Goal: Task Accomplishment & Management: Use online tool/utility

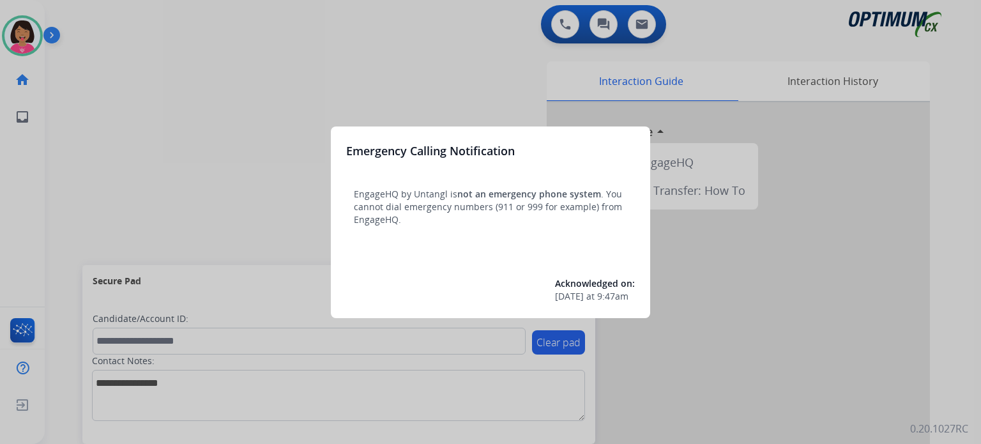
click at [357, 66] on div at bounding box center [490, 222] width 981 height 444
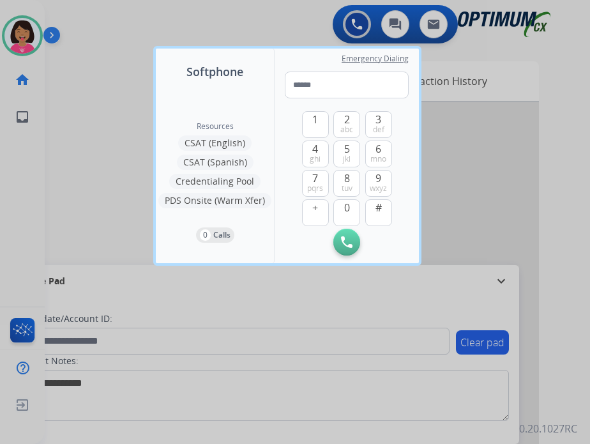
click at [2, 227] on div at bounding box center [295, 222] width 590 height 444
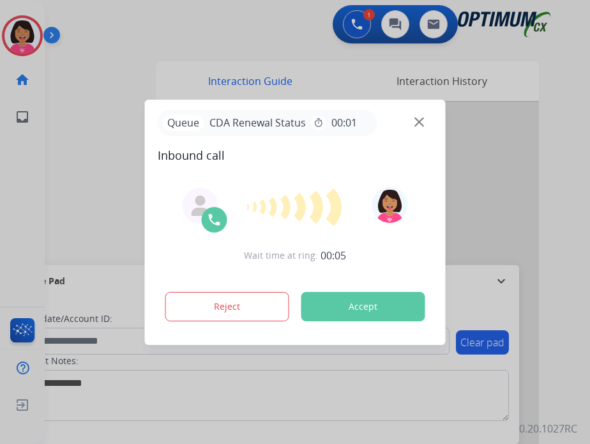
click at [421, 121] on img at bounding box center [420, 122] width 10 height 10
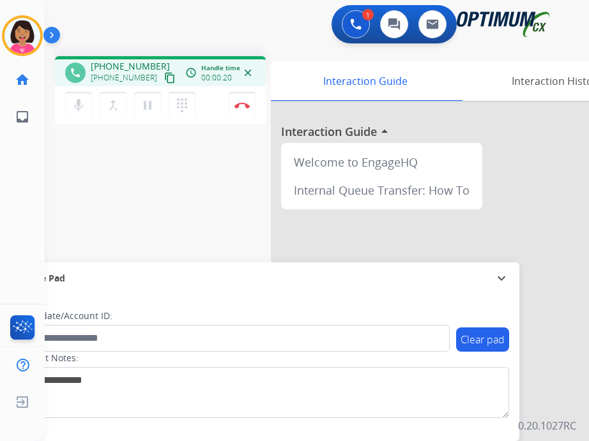
click at [164, 80] on mat-icon "content_copy" at bounding box center [169, 77] width 11 height 11
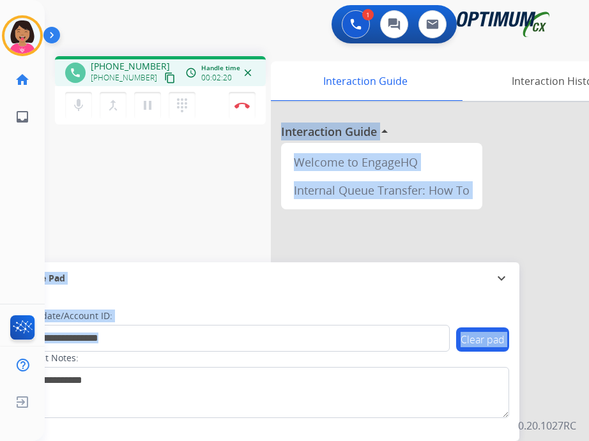
click at [105, 441] on html "Outbound call Quit Outbound call Quit Schedule interaction + Add to my list Cus…" at bounding box center [294, 220] width 589 height 441
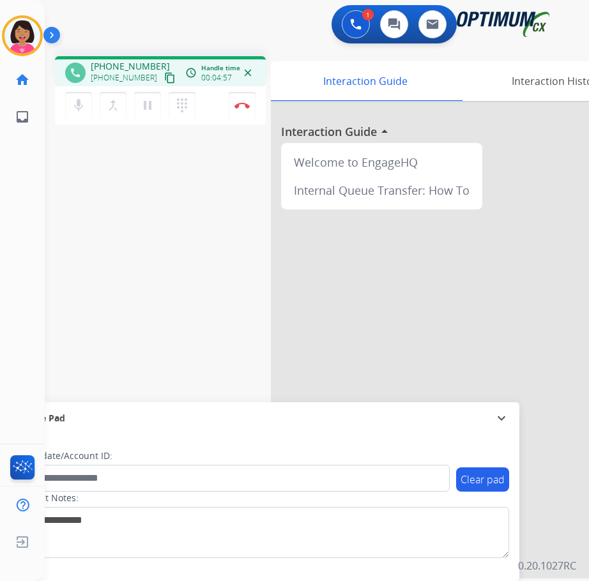
click at [65, 150] on div "phone +15056102213 +15056102213 content_copy access_time Call metrics Queue 00:…" at bounding box center [302, 312] width 514 height 533
click at [238, 105] on img at bounding box center [241, 105] width 15 height 6
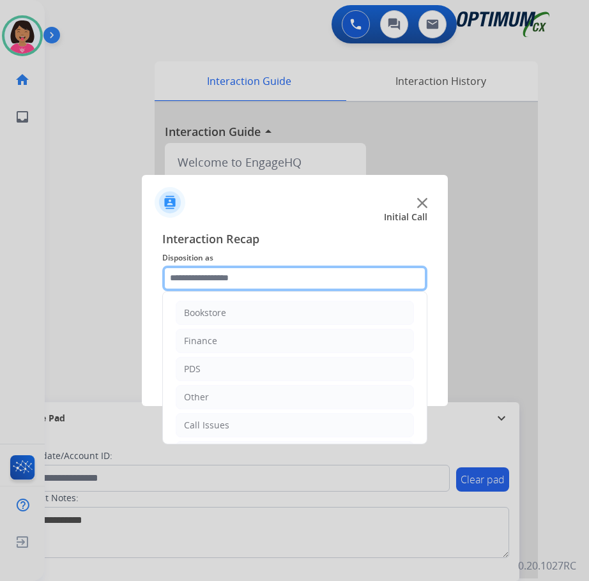
click at [336, 278] on input "text" at bounding box center [294, 279] width 265 height 26
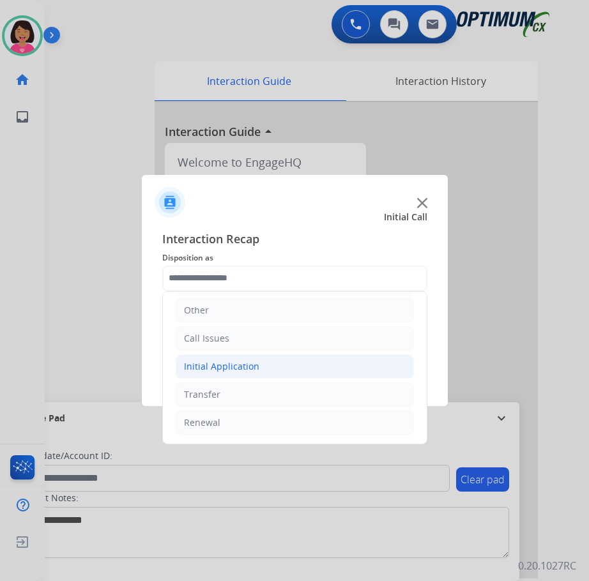
click at [250, 364] on div "Initial Application" at bounding box center [221, 366] width 75 height 13
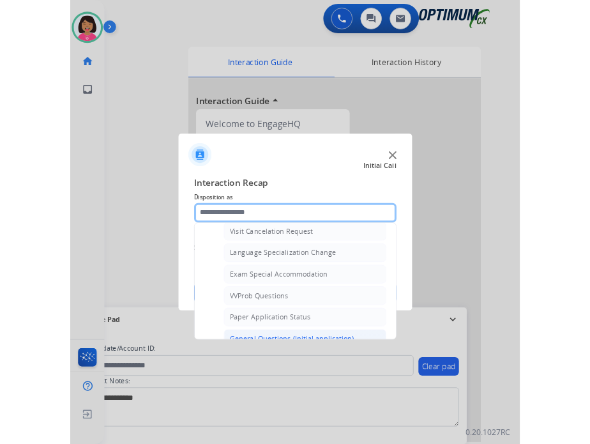
scroll to position [662, 0]
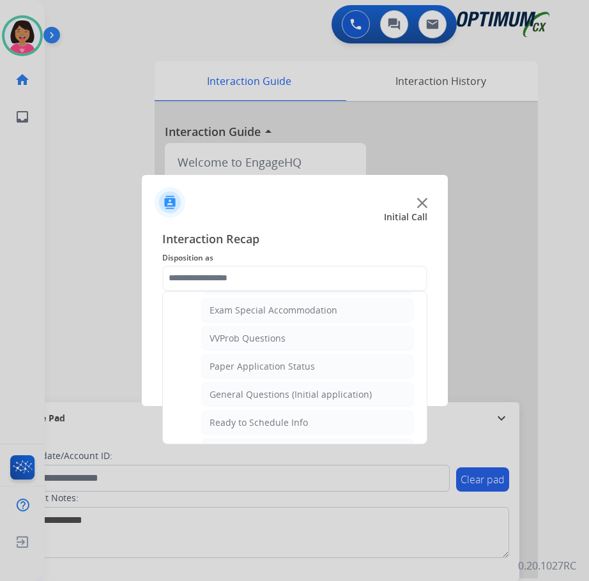
click at [257, 391] on div "General Questions (Initial application)" at bounding box center [291, 394] width 162 height 13
type input "**********"
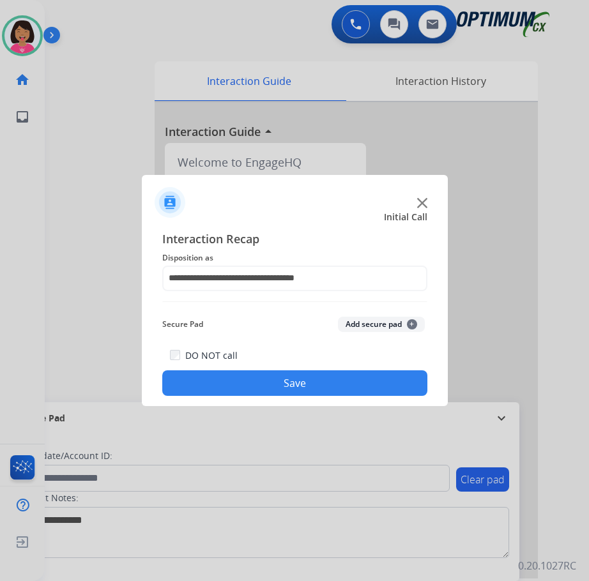
click at [263, 388] on button "Save" at bounding box center [294, 383] width 265 height 26
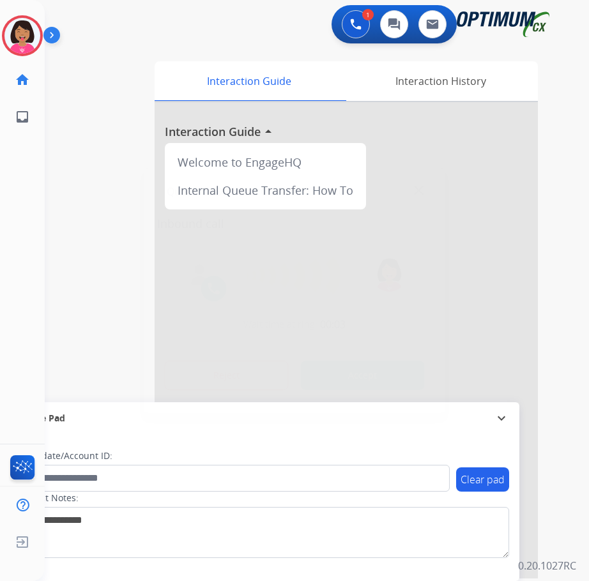
click at [1, 218] on div at bounding box center [294, 290] width 589 height 581
click at [420, 188] on img at bounding box center [419, 191] width 10 height 10
drag, startPoint x: 16, startPoint y: 30, endPoint x: 33, endPoint y: 44, distance: 21.8
click at [15, 30] on img at bounding box center [22, 36] width 36 height 36
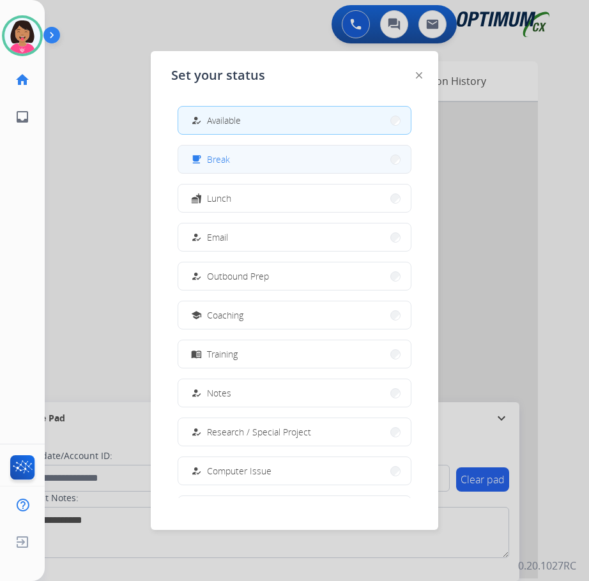
click at [230, 168] on button "free_breakfast Break" at bounding box center [294, 159] width 233 height 27
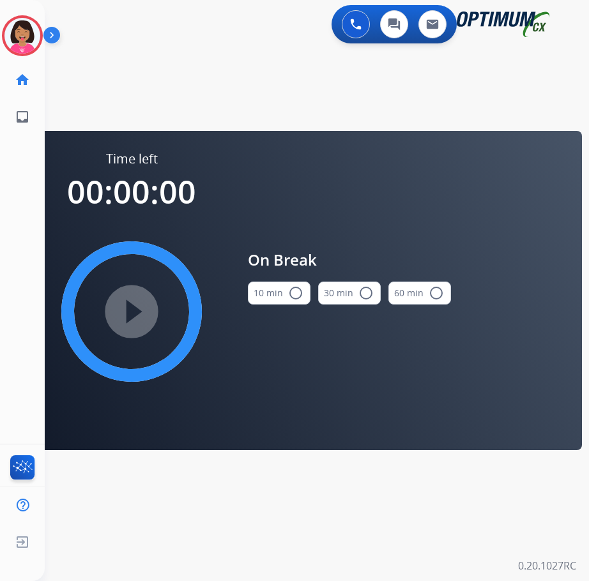
click at [296, 289] on mat-icon "radio_button_unchecked" at bounding box center [295, 293] width 15 height 15
click at [139, 304] on mat-icon "play_circle_filled" at bounding box center [131, 311] width 15 height 15
drag, startPoint x: 11, startPoint y: 40, endPoint x: 43, endPoint y: 51, distance: 34.5
click at [7, 39] on icon at bounding box center [23, 36] width 42 height 42
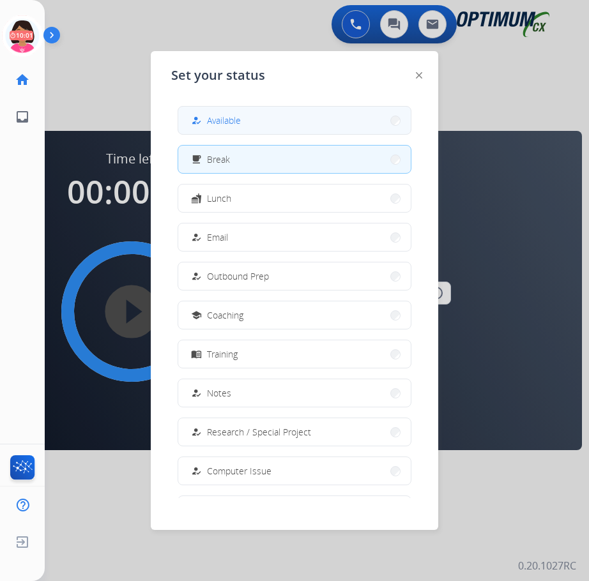
click at [225, 112] on button "how_to_reg Available" at bounding box center [294, 120] width 233 height 27
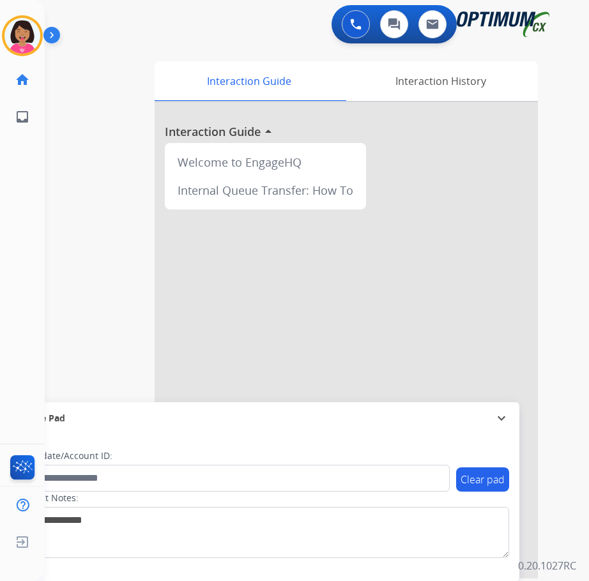
click at [262, 443] on div "swap_horiz Break voice bridge close_fullscreen Connect 3-Way Call merge_type Se…" at bounding box center [302, 312] width 514 height 533
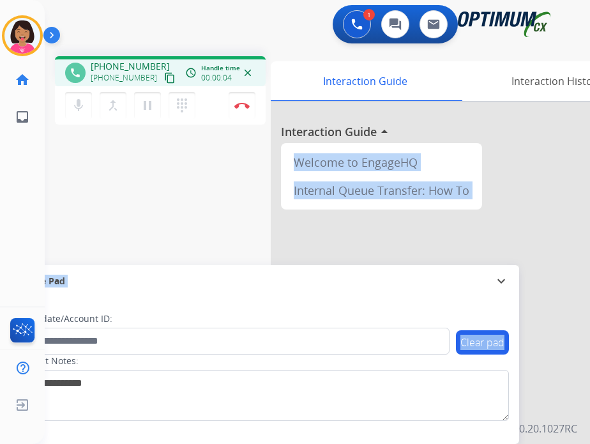
scroll to position [135, 0]
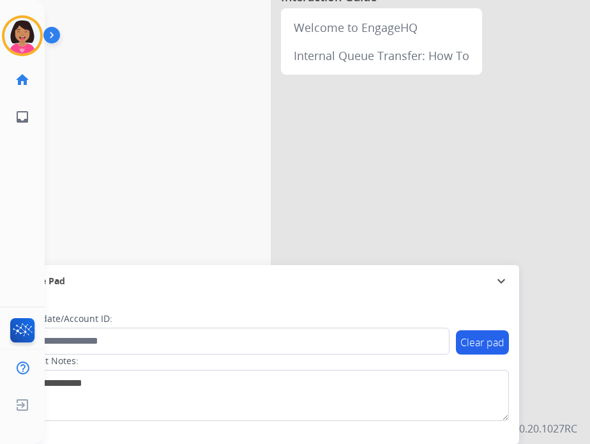
click at [215, 119] on div "phone +16016952528 +16016952528 content_copy access_time Call metrics Queue 00:…" at bounding box center [302, 177] width 515 height 533
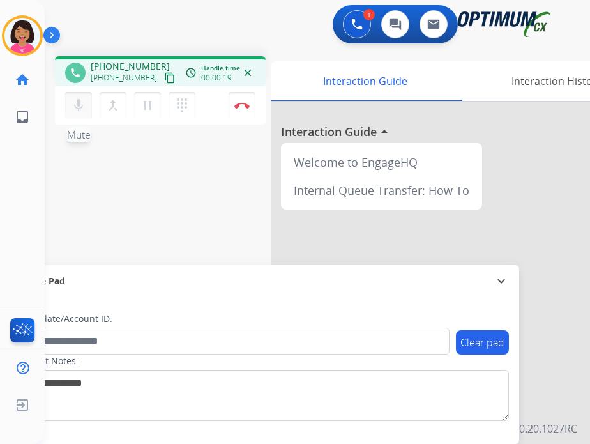
click at [75, 116] on button "mic Mute" at bounding box center [78, 105] width 27 height 27
click at [162, 84] on button "content_copy" at bounding box center [169, 77] width 15 height 15
click at [79, 104] on mat-icon "mic_off" at bounding box center [78, 105] width 15 height 15
click at [89, 186] on div "phone +16016952528 +16016952528 content_copy access_time Call metrics Queue 00:…" at bounding box center [302, 312] width 515 height 533
click at [164, 75] on mat-icon "content_copy" at bounding box center [169, 77] width 11 height 11
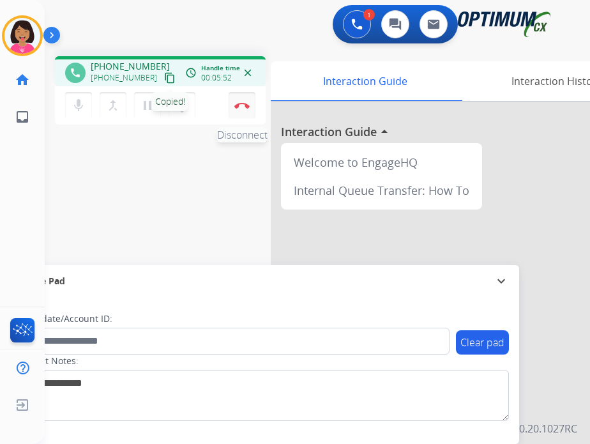
click at [245, 102] on button "Disconnect" at bounding box center [242, 105] width 27 height 27
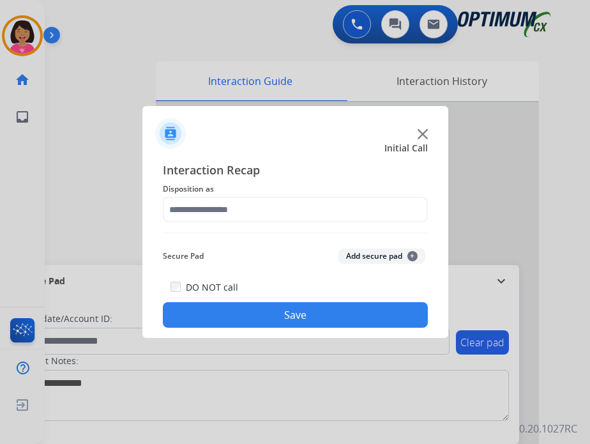
click at [417, 126] on div at bounding box center [295, 128] width 306 height 45
click at [419, 128] on div at bounding box center [295, 128] width 306 height 45
click at [422, 131] on img at bounding box center [423, 134] width 10 height 10
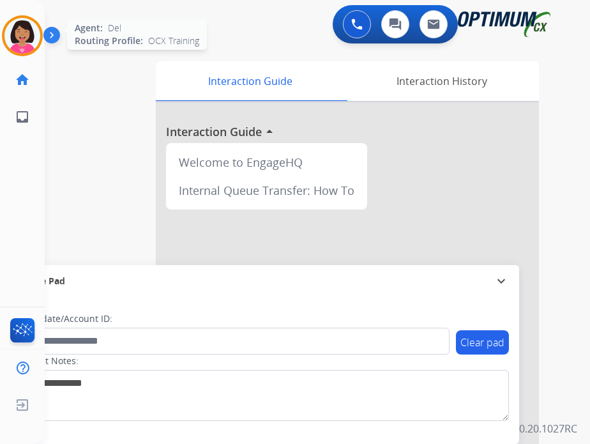
click at [31, 34] on img at bounding box center [22, 36] width 36 height 36
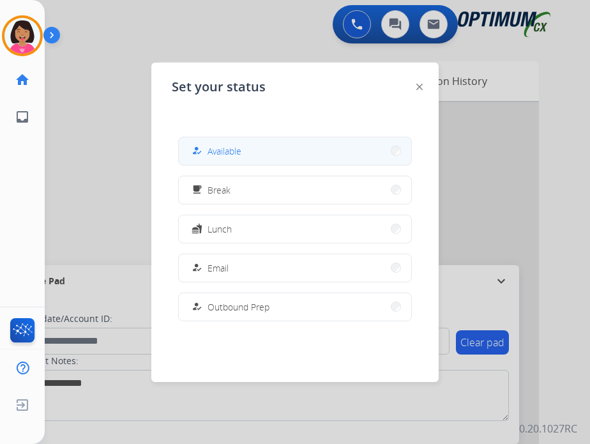
click at [233, 150] on span "Available" at bounding box center [225, 150] width 34 height 13
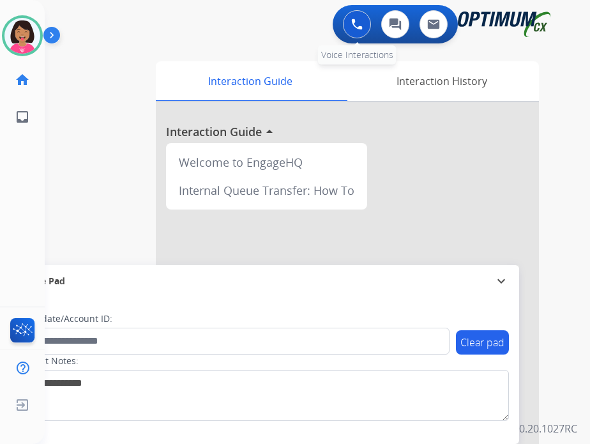
click at [351, 37] on div "0 Voice Interactions" at bounding box center [357, 24] width 38 height 28
click at [367, 19] on button at bounding box center [357, 24] width 28 height 28
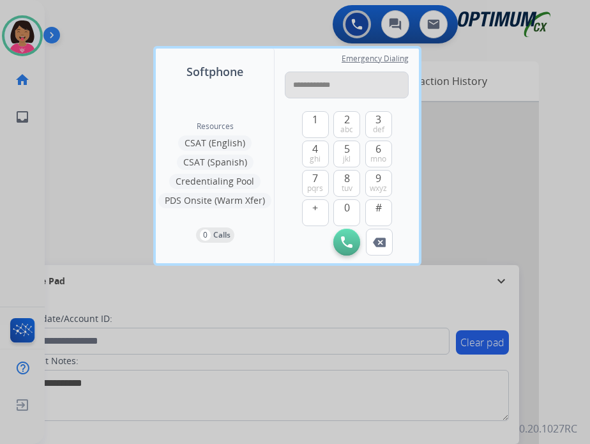
click at [299, 86] on input "**********" at bounding box center [347, 85] width 124 height 27
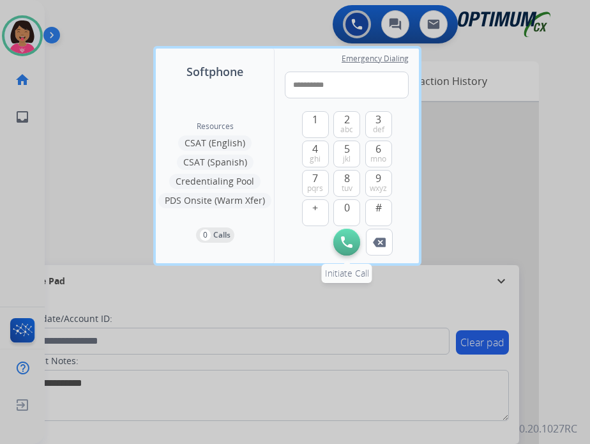
type input "**********"
click at [353, 245] on button "Initiate Call" at bounding box center [346, 242] width 27 height 27
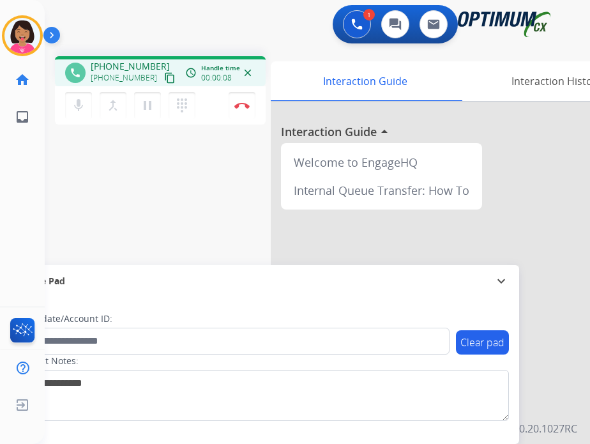
click at [66, 166] on div "phone +16016952528 +16016952528 content_copy access_time Call metrics Queue 00:…" at bounding box center [302, 312] width 515 height 533
click at [23, 253] on div "Del Busy Edit Avatar Agent: Del Routing Profile: OCX Training home Home Home in…" at bounding box center [22, 222] width 45 height 444
click at [77, 112] on mat-icon "mic" at bounding box center [78, 105] width 15 height 15
click at [80, 104] on mat-icon "mic_off" at bounding box center [78, 105] width 15 height 15
click at [79, 112] on mat-icon "mic" at bounding box center [78, 105] width 15 height 15
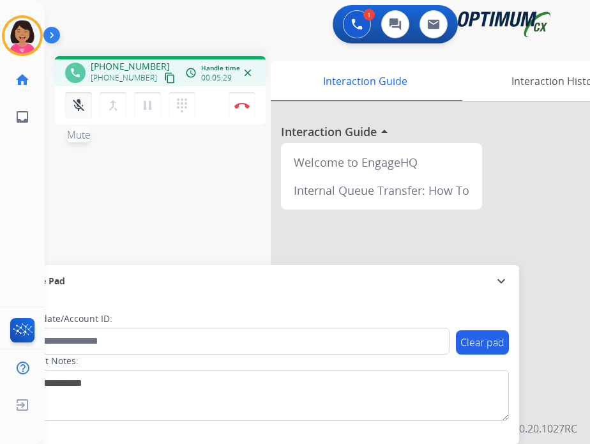
click at [84, 106] on mat-icon "mic_off" at bounding box center [78, 105] width 15 height 15
click at [70, 107] on button "mic Mute" at bounding box center [78, 105] width 27 height 27
click at [70, 107] on button "mic_off Mute" at bounding box center [78, 105] width 27 height 27
click at [93, 173] on div "phone +16016952528 +16016952528 content_copy access_time Call metrics Queue 00:…" at bounding box center [302, 312] width 515 height 533
click at [238, 107] on img at bounding box center [241, 105] width 15 height 6
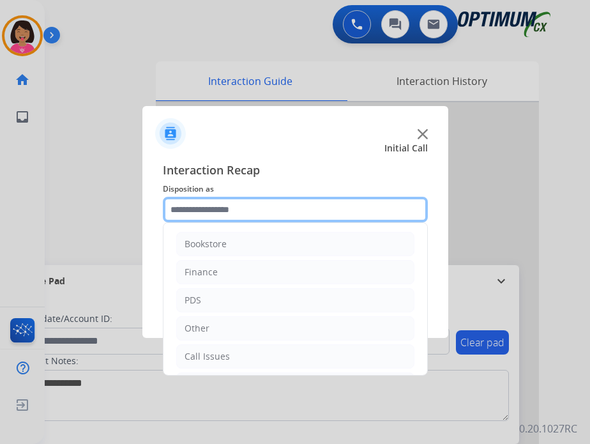
click at [262, 200] on input "text" at bounding box center [295, 210] width 265 height 26
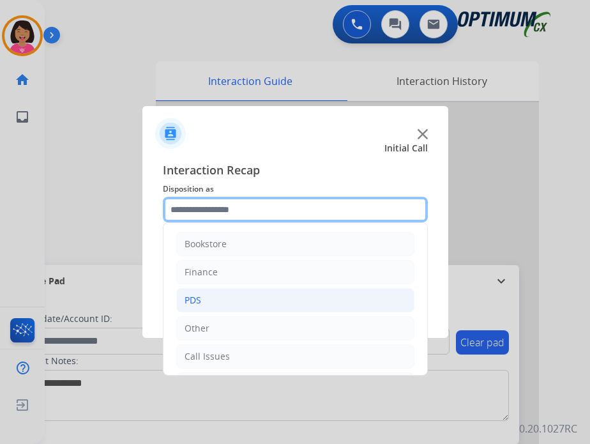
scroll to position [84, 0]
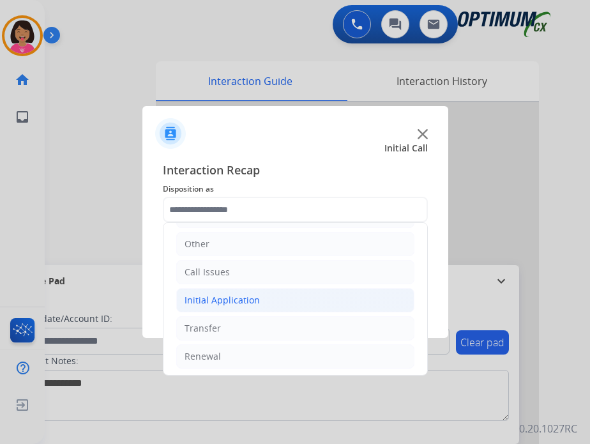
click at [275, 293] on li "Initial Application" at bounding box center [295, 300] width 238 height 24
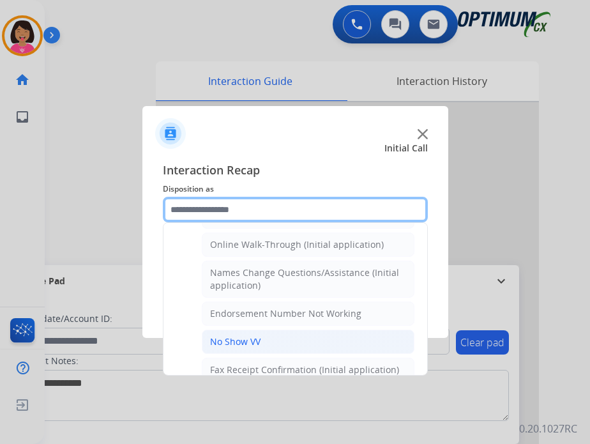
scroll to position [231, 0]
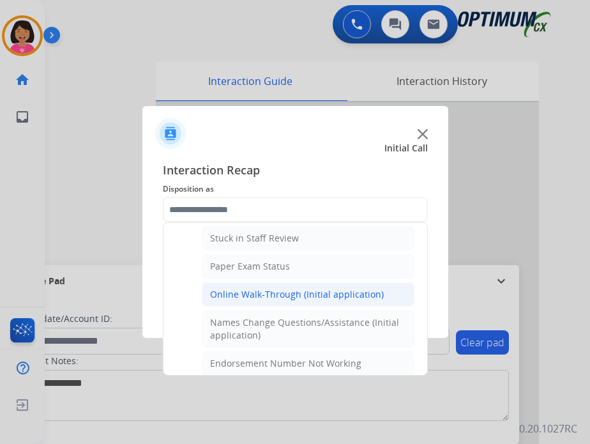
click at [284, 288] on div "Online Walk-Through (Initial application)" at bounding box center [297, 294] width 174 height 13
type input "**********"
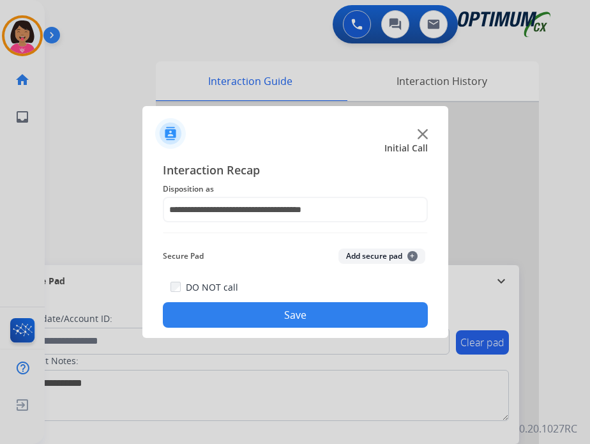
click at [296, 312] on button "Save" at bounding box center [295, 315] width 265 height 26
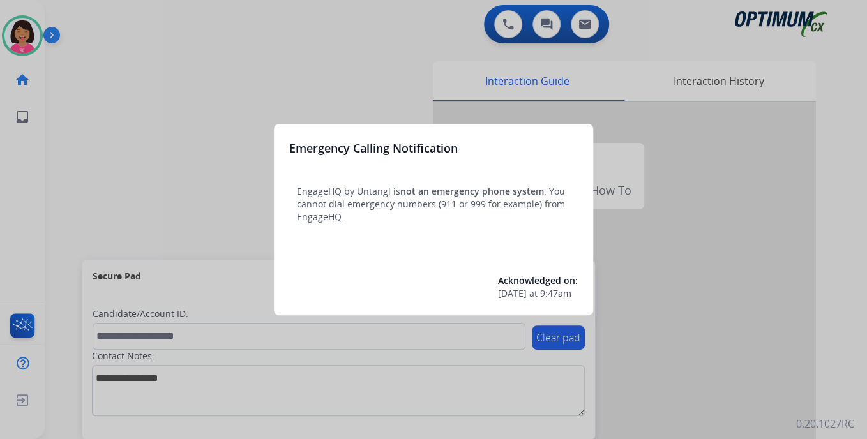
click at [116, 86] on div at bounding box center [433, 219] width 867 height 439
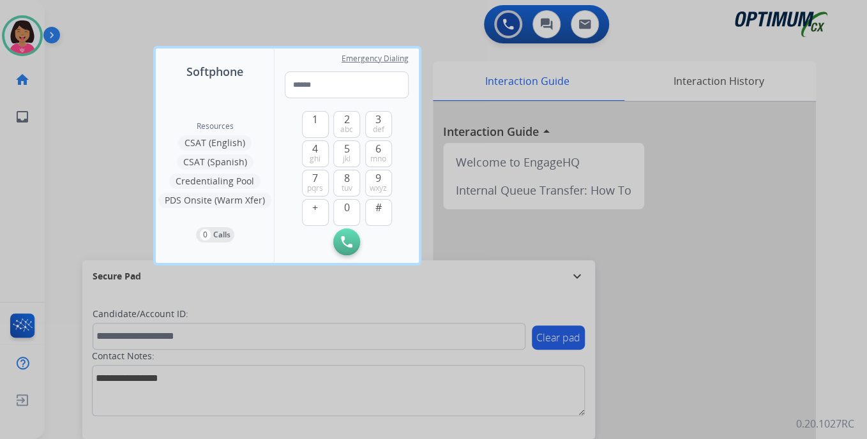
click at [116, 86] on div at bounding box center [433, 219] width 867 height 439
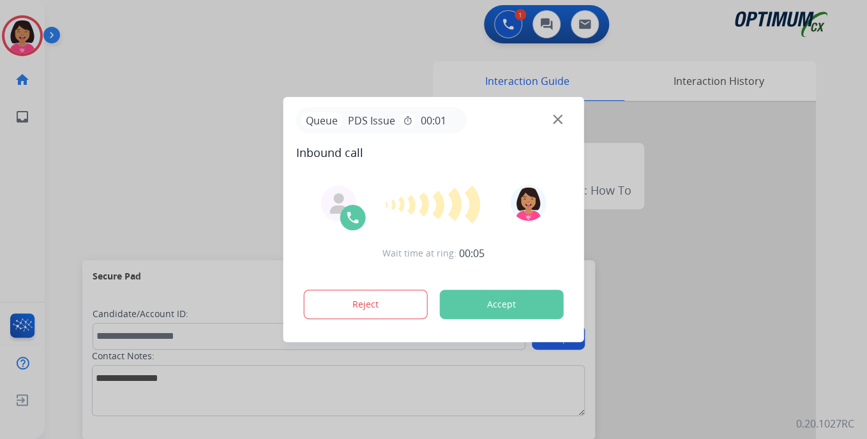
click at [555, 116] on img at bounding box center [558, 120] width 10 height 10
